Goal: Task Accomplishment & Management: Manage account settings

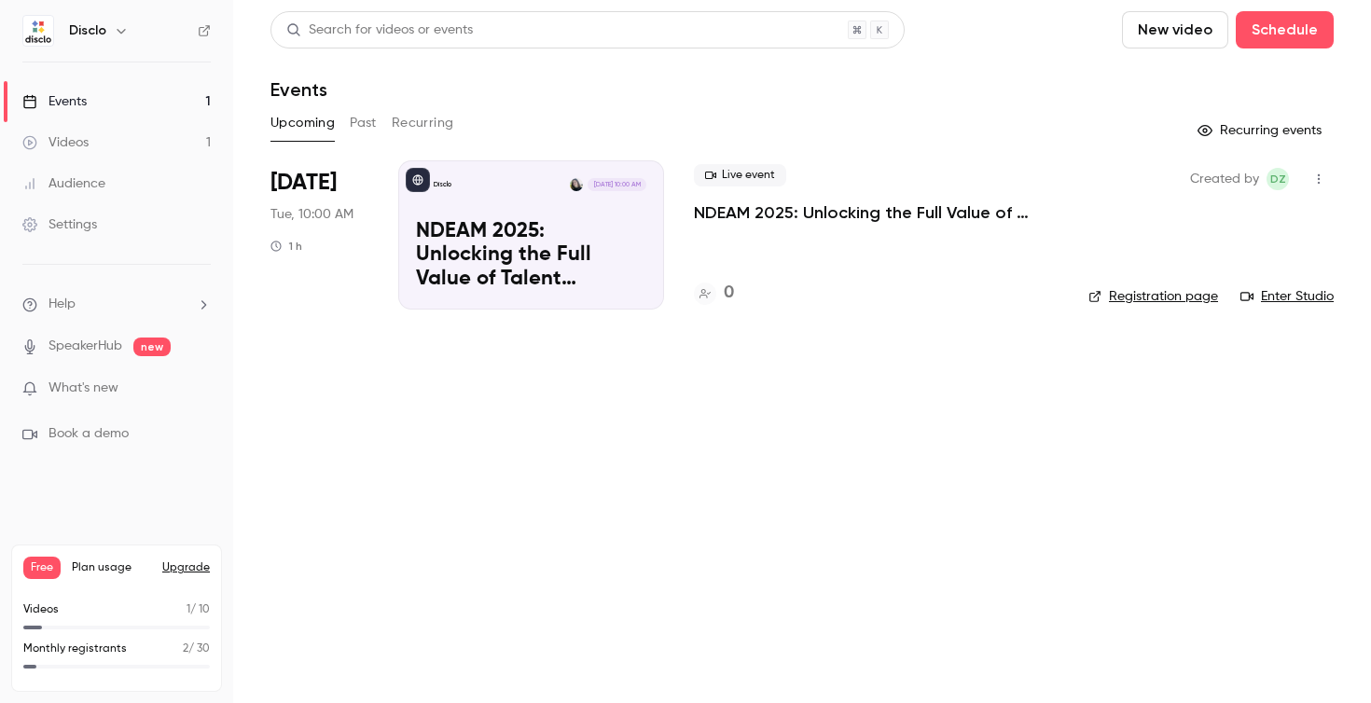
click at [578, 257] on p "NDEAM 2025: Unlocking the Full Value of Talent Through Workplace Accommodations" at bounding box center [531, 256] width 230 height 72
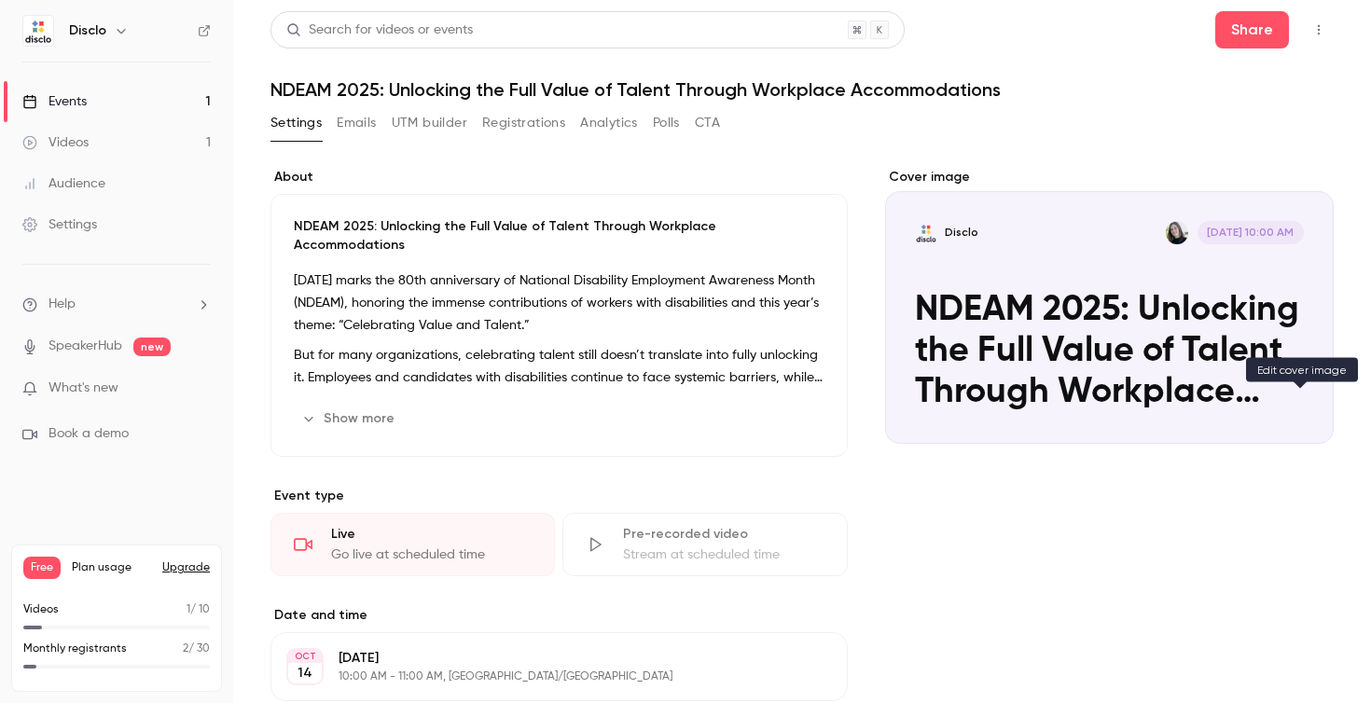
click at [1304, 421] on button "Disclo [DATE] 10:00 AM NDEAM 2025: Unlocking the Full Value of Talent Through W…" at bounding box center [1300, 410] width 37 height 37
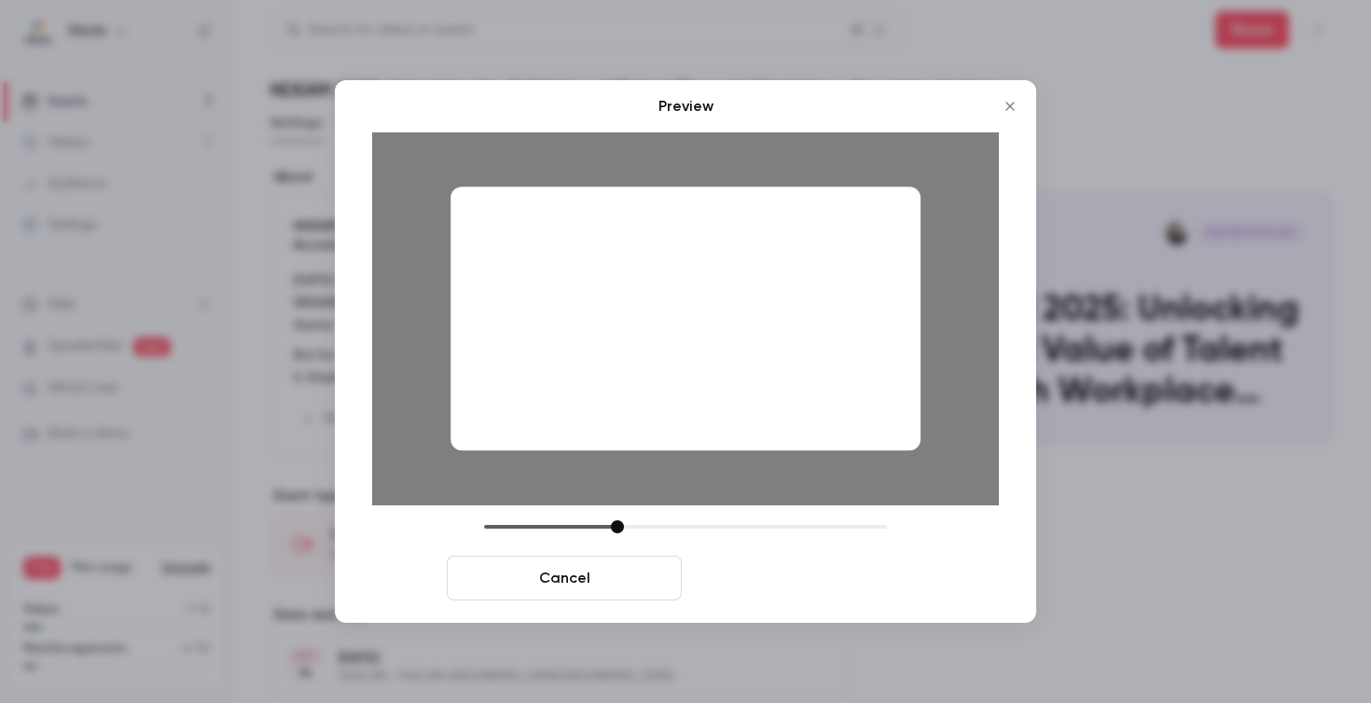
click at [809, 571] on button "Save cover" at bounding box center [806, 578] width 235 height 45
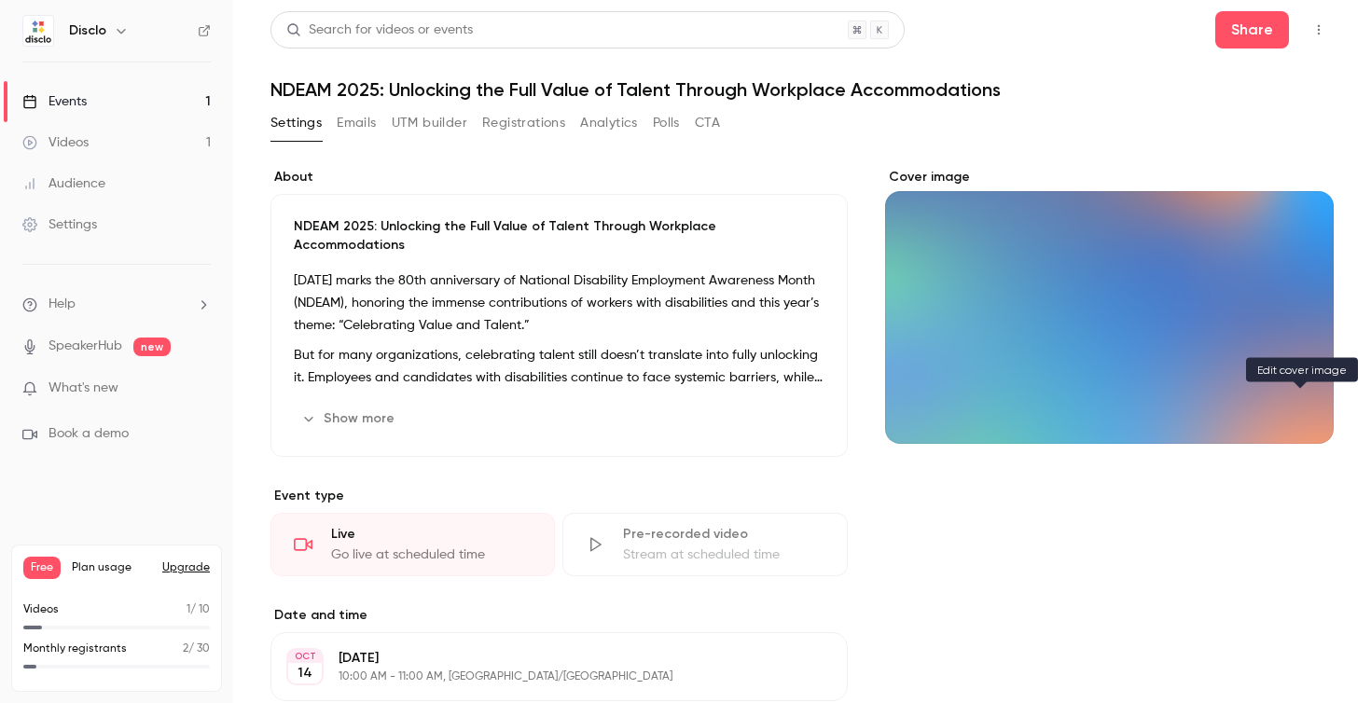
click at [1298, 413] on icon "Cover image" at bounding box center [1300, 410] width 21 height 15
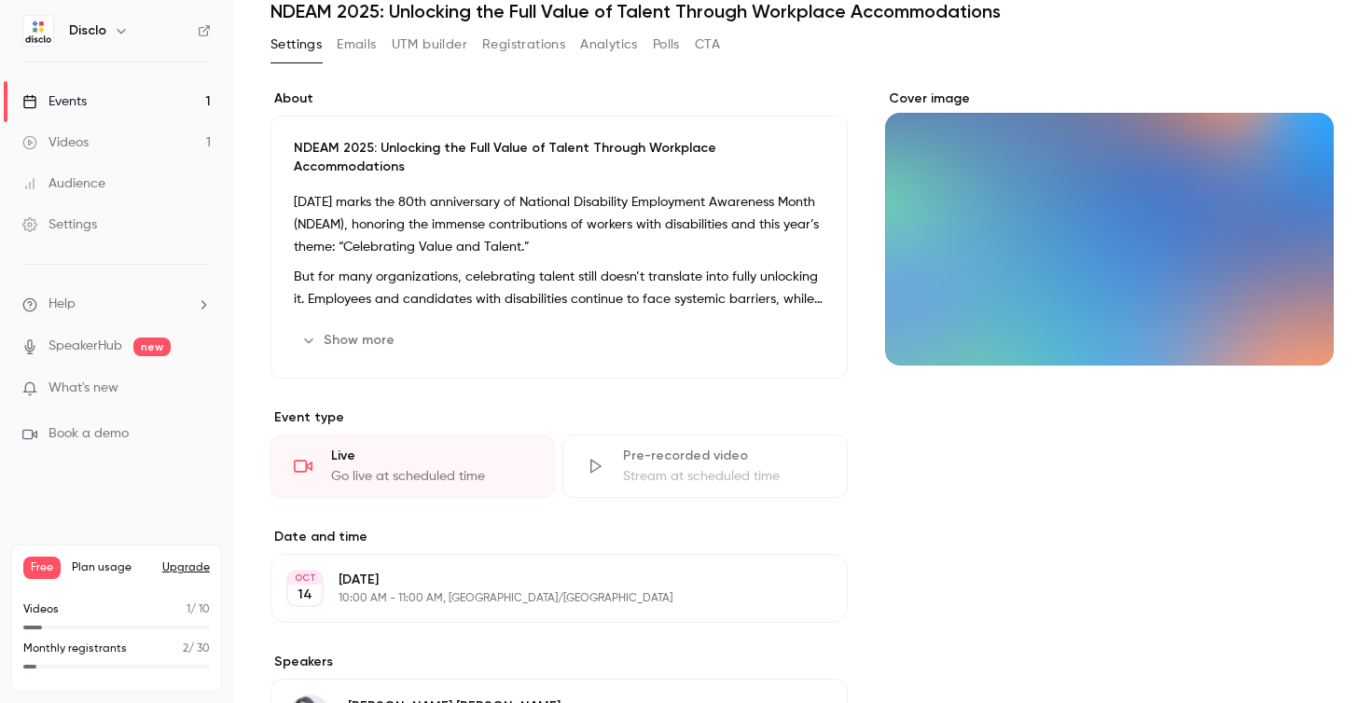
scroll to position [79, 0]
click at [1299, 318] on button "Cover image" at bounding box center [1300, 331] width 37 height 37
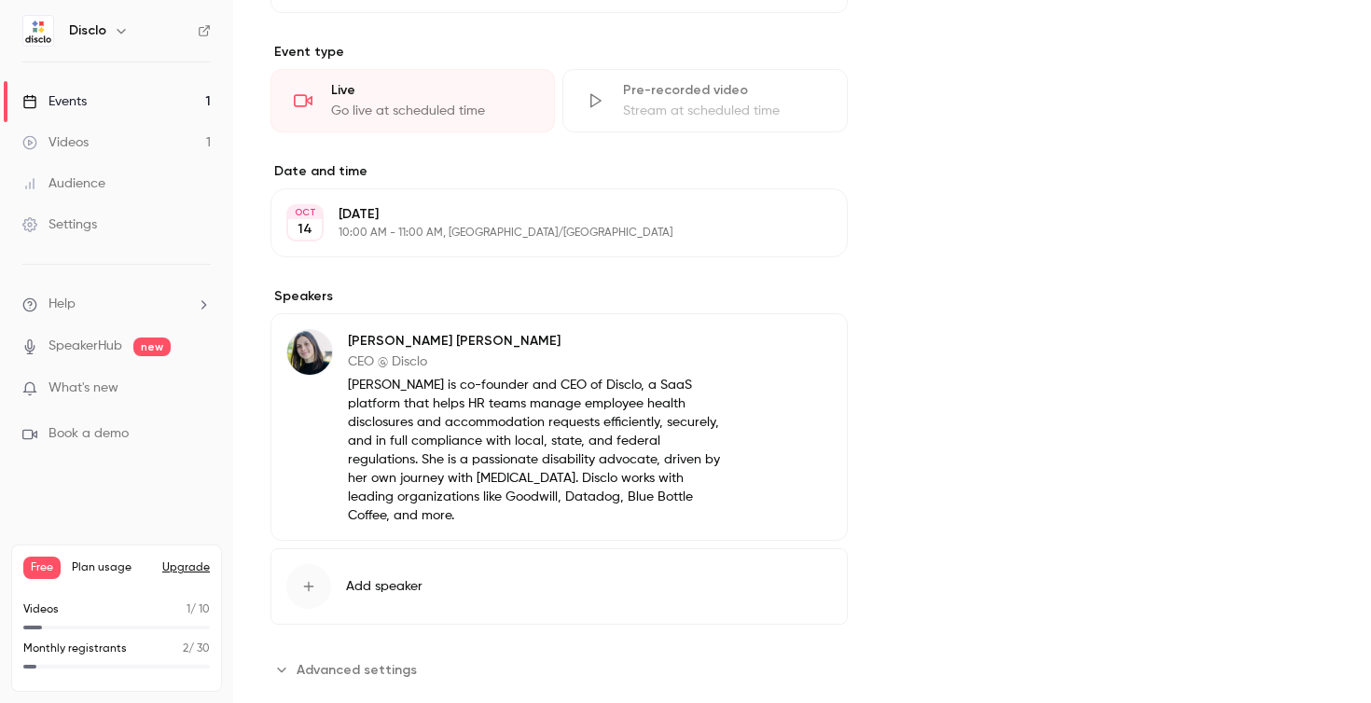
scroll to position [0, 0]
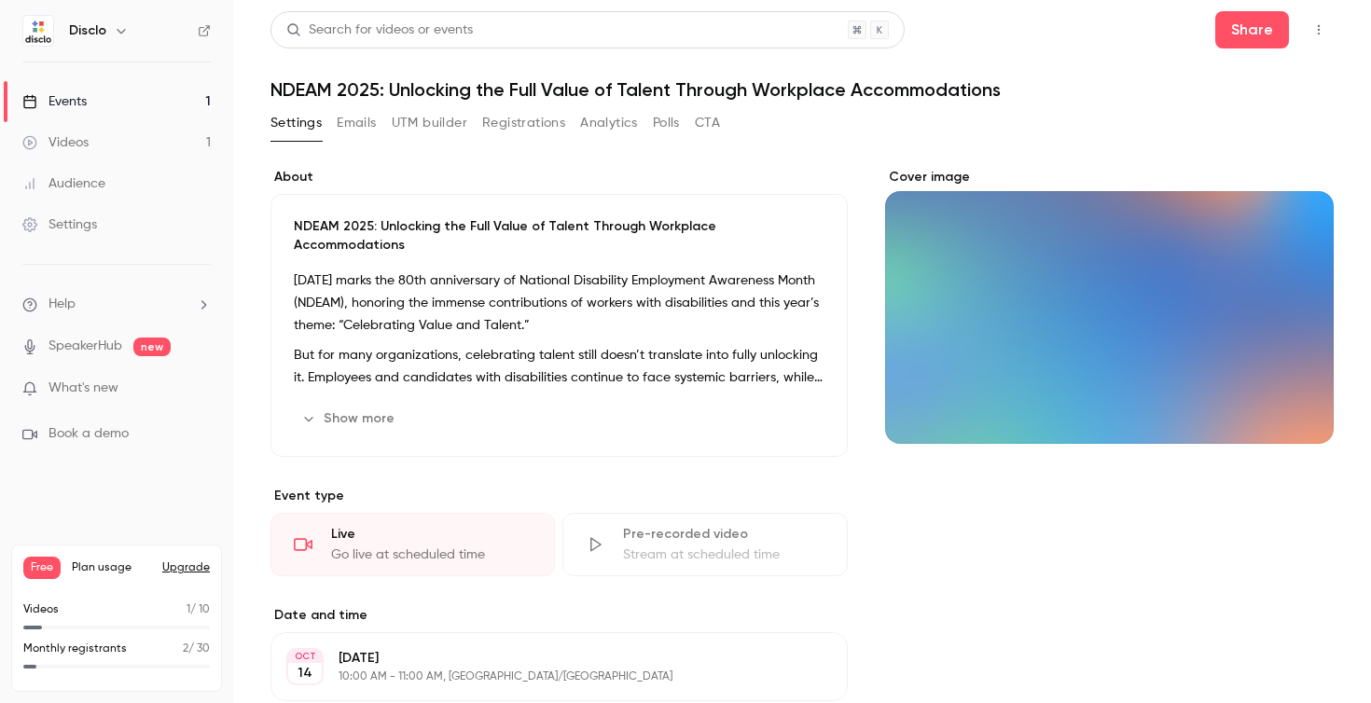
click at [1305, 407] on icon "Cover image" at bounding box center [1300, 410] width 12 height 12
click at [117, 33] on icon "button" at bounding box center [121, 30] width 15 height 15
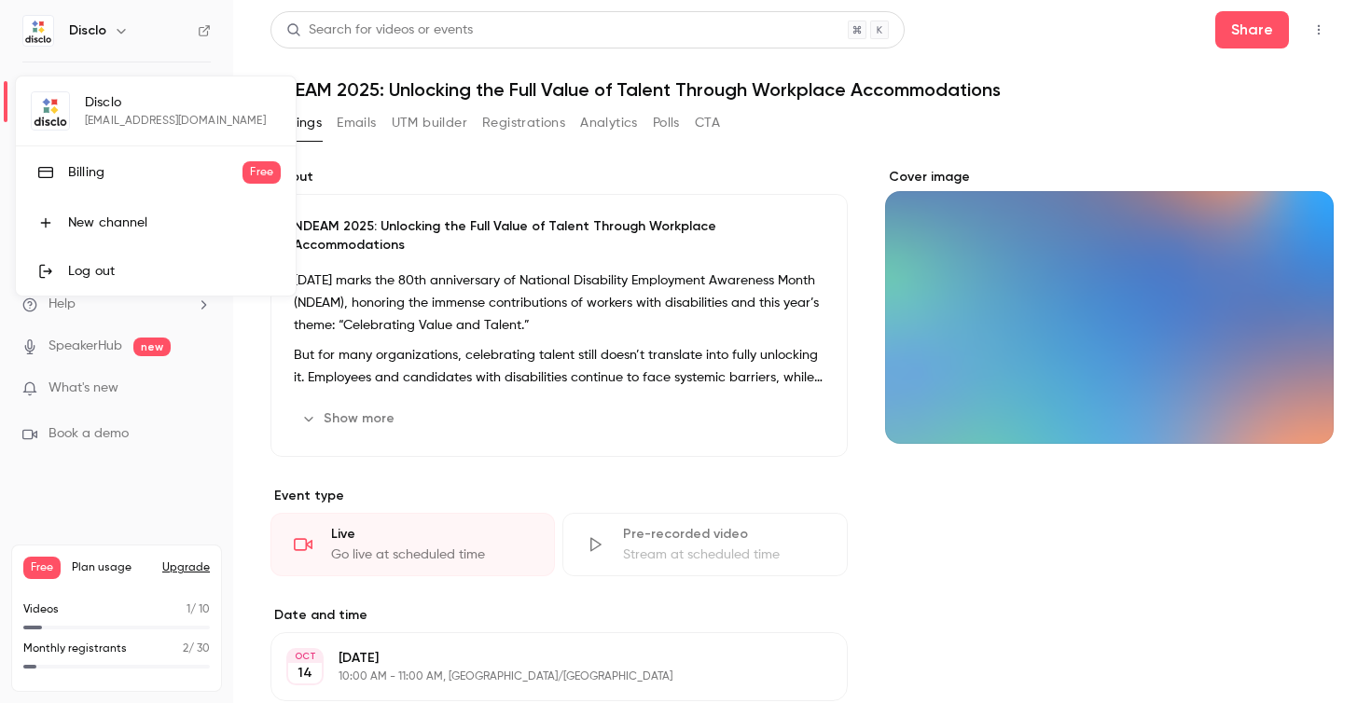
click at [123, 110] on div "Disclo [EMAIL_ADDRESS][DOMAIN_NAME] Billing Free New channel Log out" at bounding box center [156, 185] width 280 height 219
click at [351, 139] on div at bounding box center [685, 351] width 1371 height 703
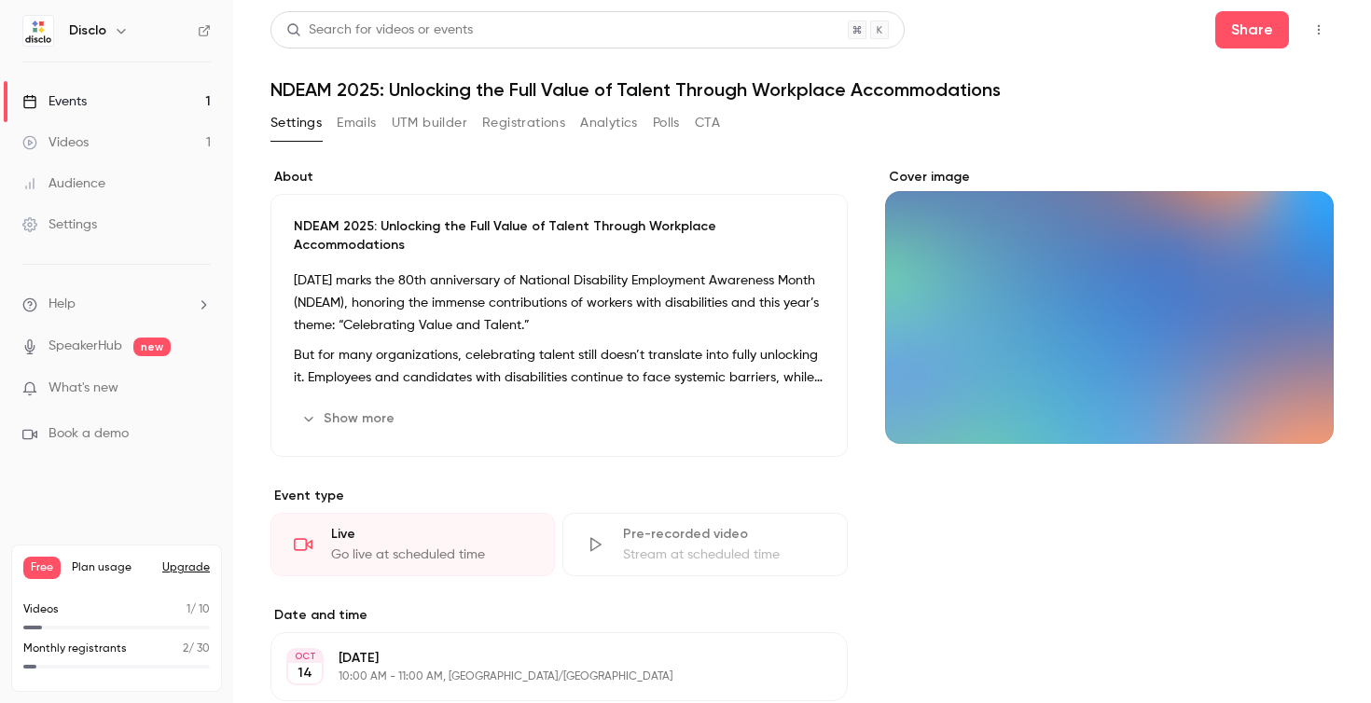
click at [76, 224] on div "Settings" at bounding box center [59, 224] width 75 height 19
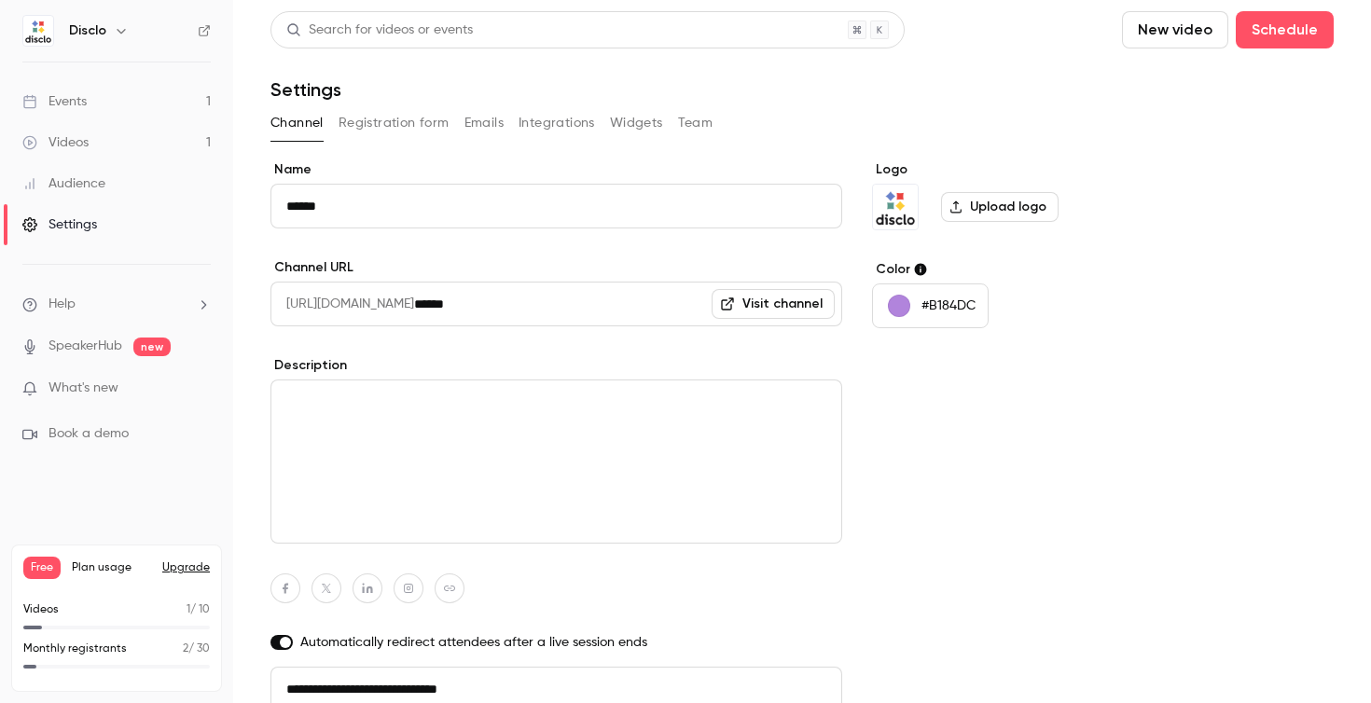
click at [389, 118] on button "Registration form" at bounding box center [394, 123] width 111 height 30
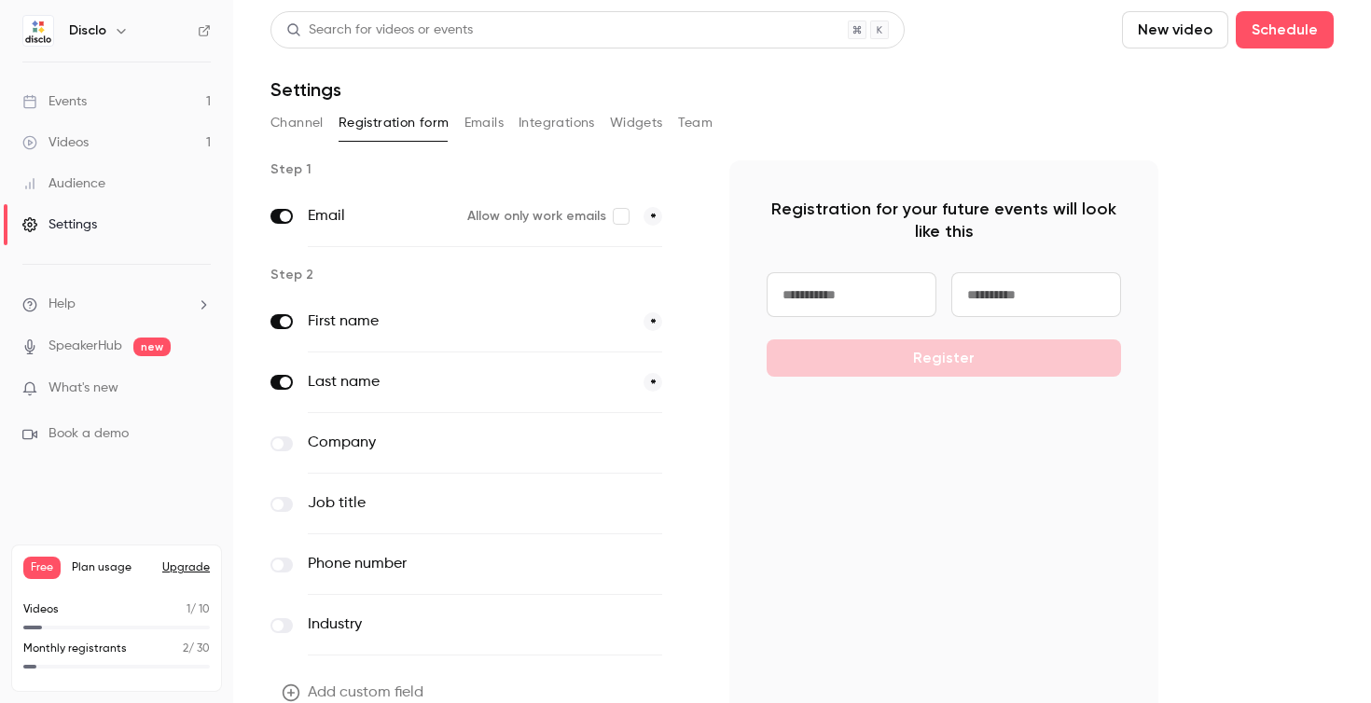
click at [481, 120] on button "Emails" at bounding box center [484, 123] width 39 height 30
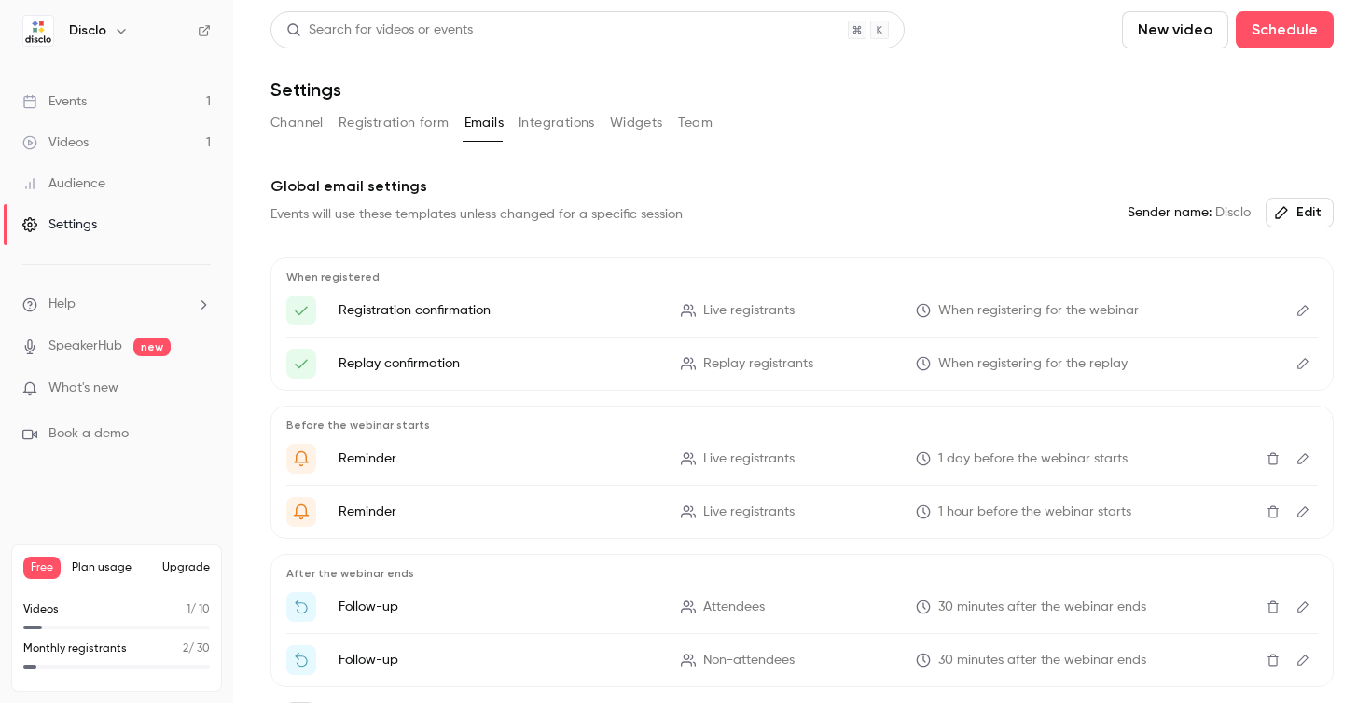
click at [577, 128] on button "Integrations" at bounding box center [557, 123] width 76 height 30
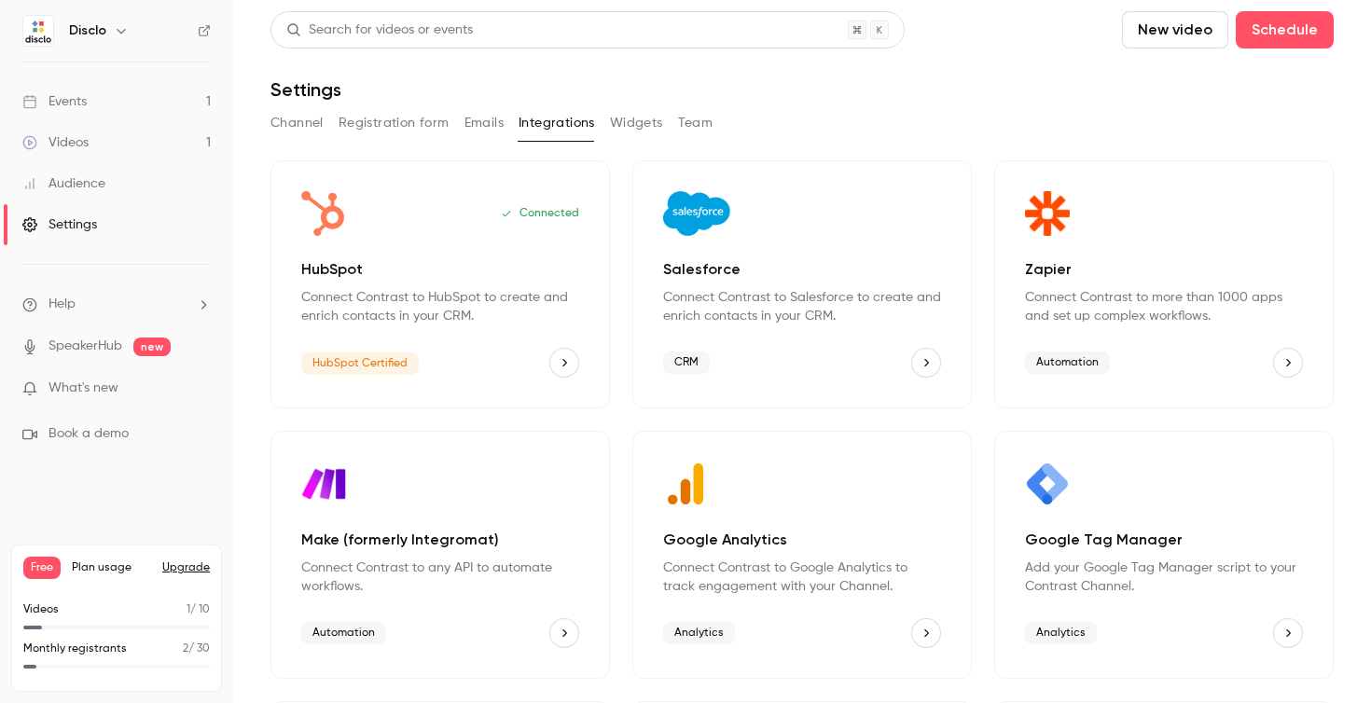
click at [722, 122] on div "Channel Registration form Emails Integrations Widgets Team" at bounding box center [802, 123] width 1063 height 30
click at [702, 119] on button "Team" at bounding box center [695, 123] width 35 height 30
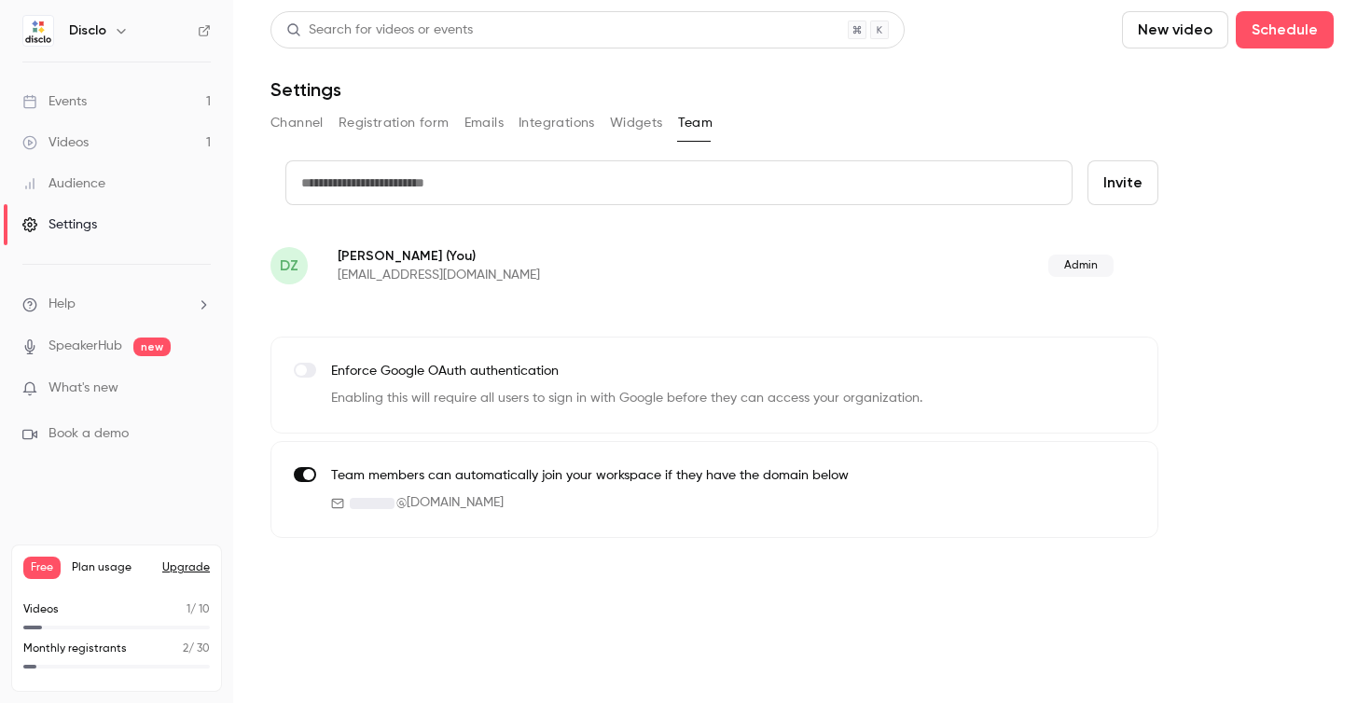
click at [649, 119] on button "Widgets" at bounding box center [636, 123] width 53 height 30
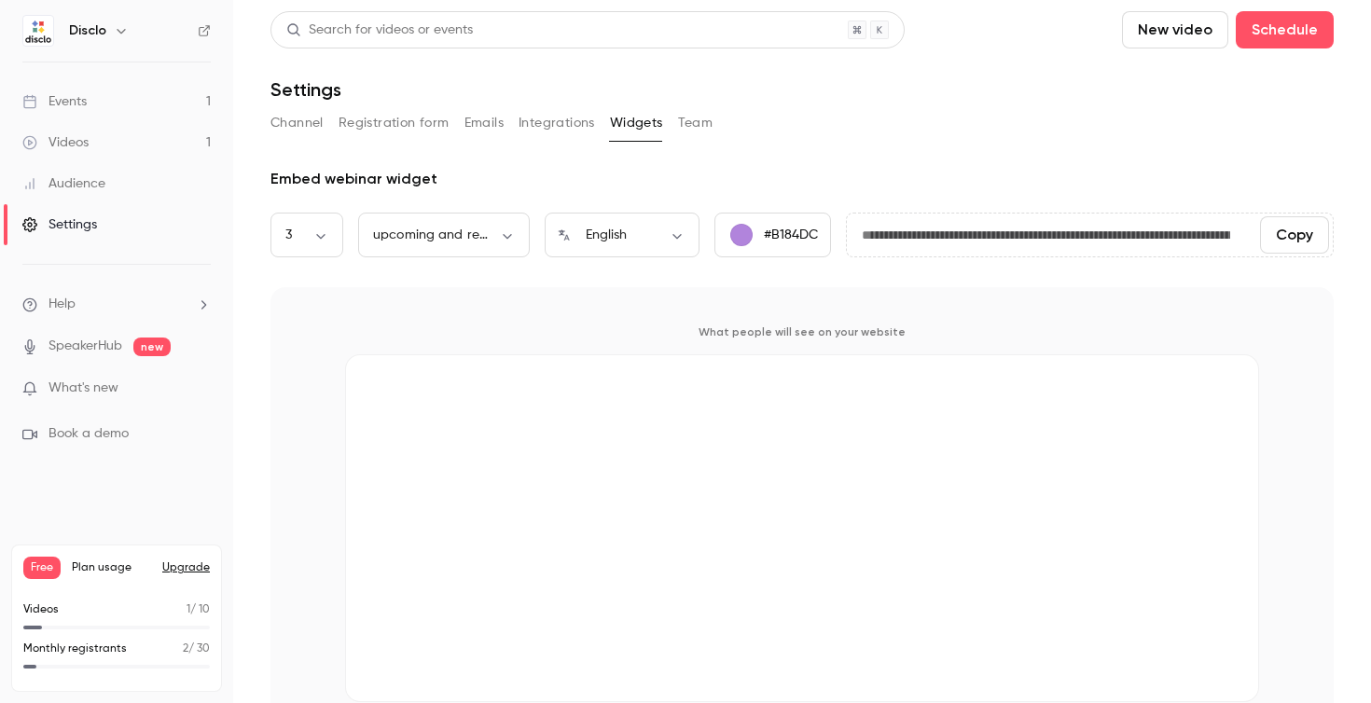
scroll to position [48, 0]
